Goal: Find specific page/section: Find specific page/section

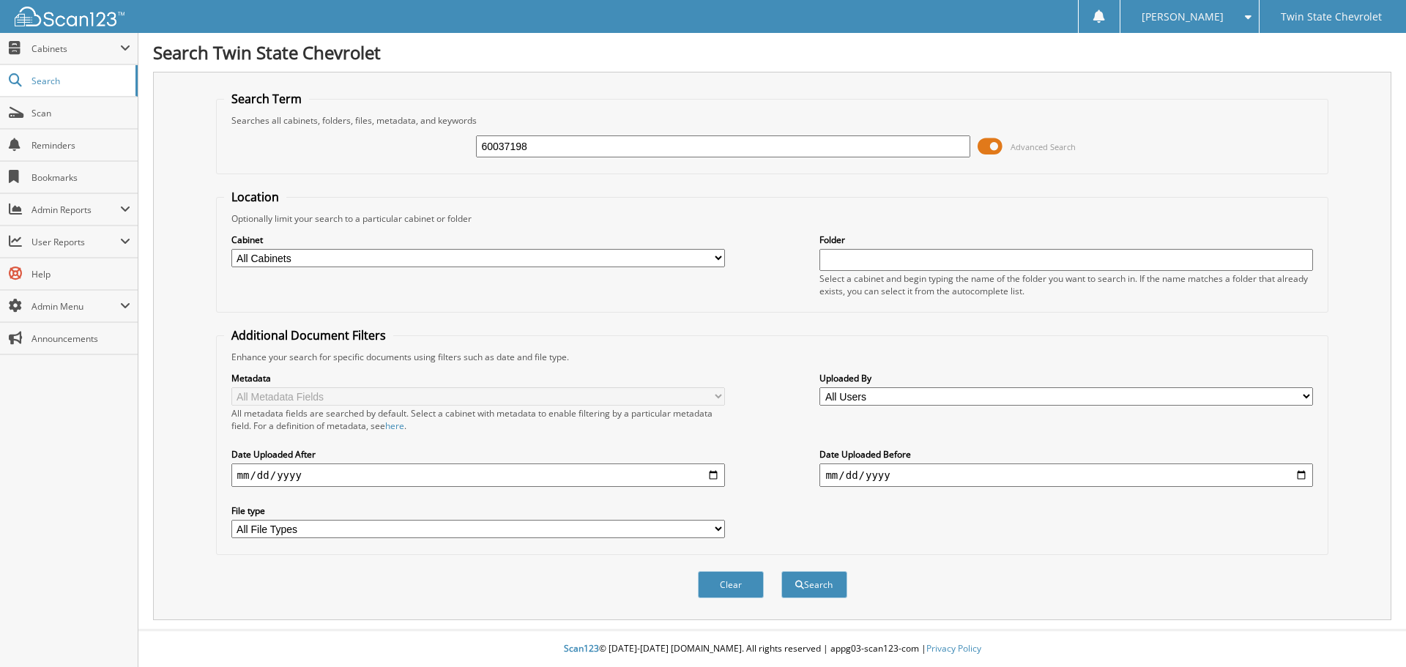
type input "60037198"
click at [781, 571] on button "Search" at bounding box center [814, 584] width 66 height 27
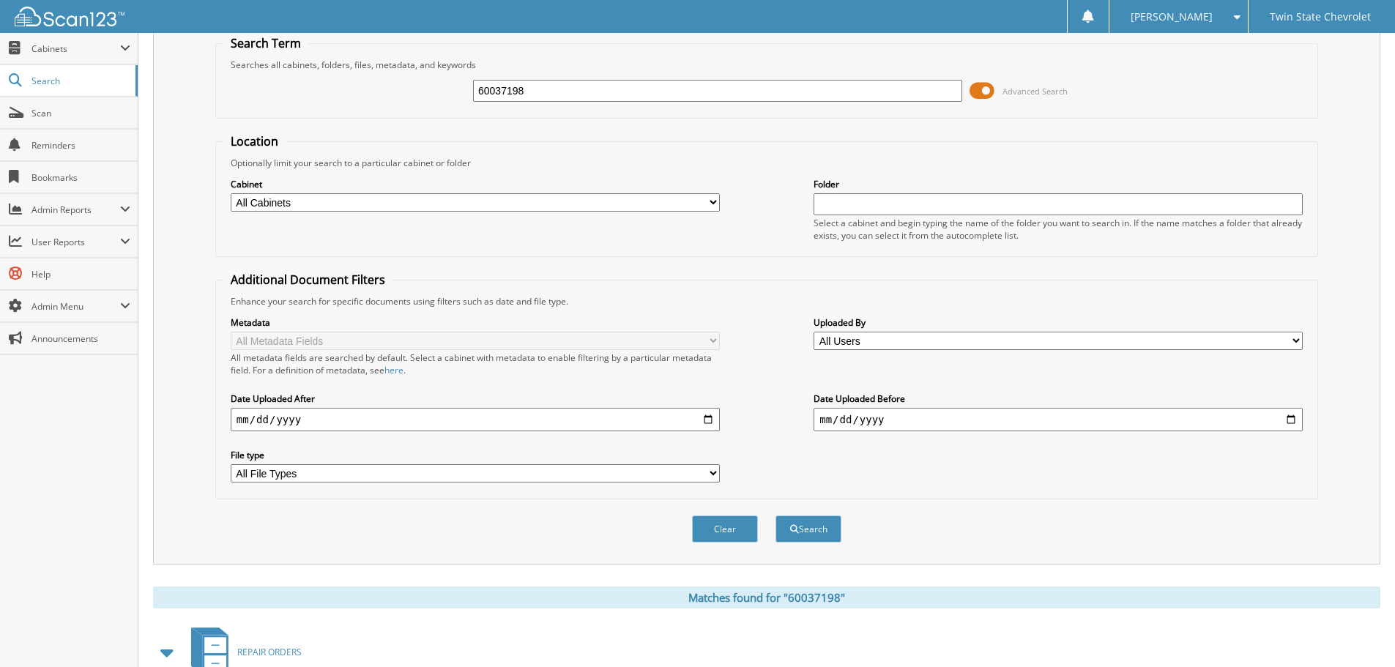
scroll to position [220, 0]
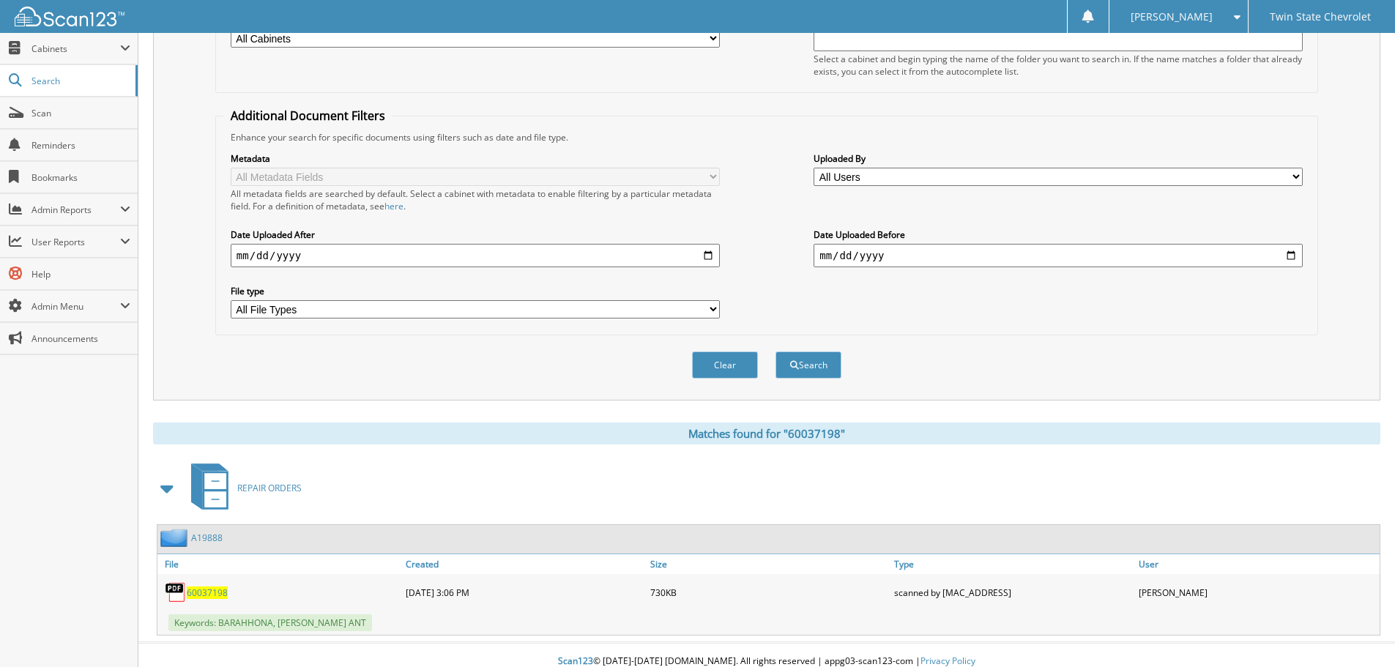
click at [205, 589] on span "60037198" at bounding box center [207, 592] width 41 height 12
